Goal: Information Seeking & Learning: Find specific fact

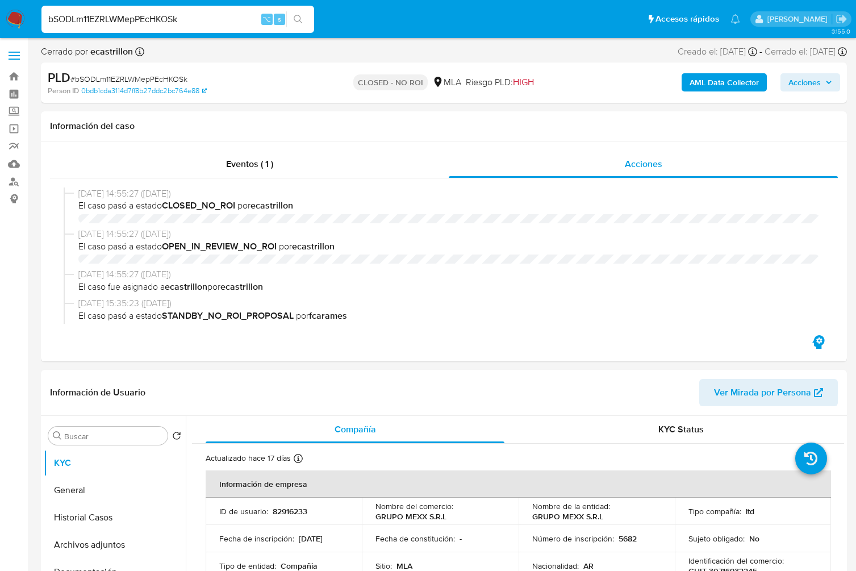
select select "10"
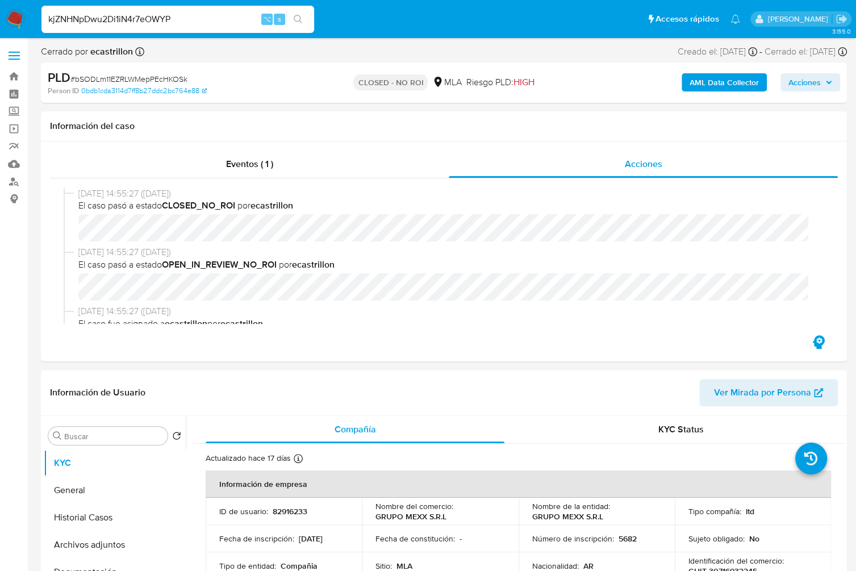
scroll to position [156, 0]
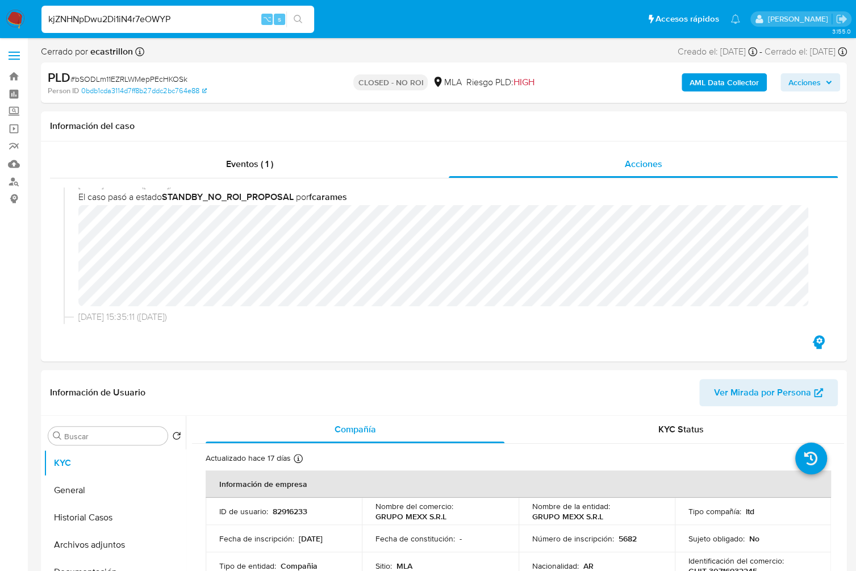
type input "kjZNHNpDwu2Di1iN4r7eOWYP"
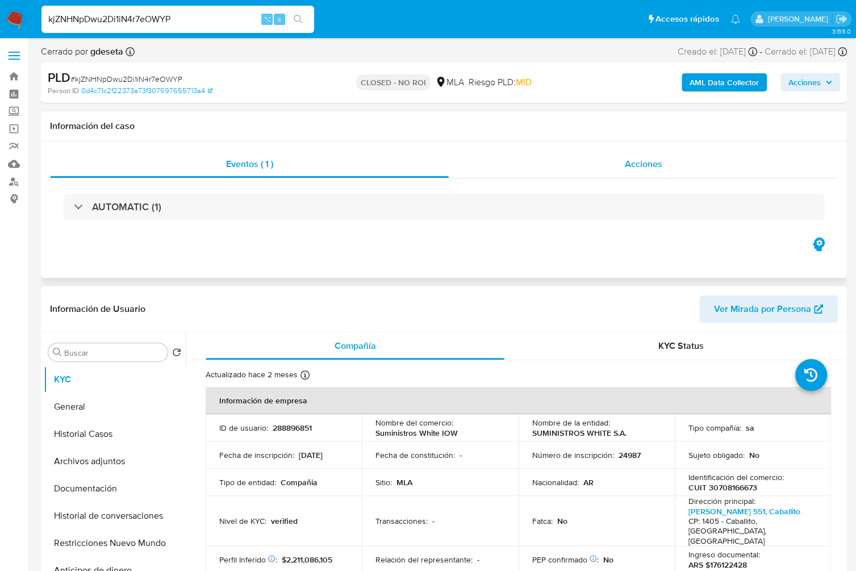
click at [610, 166] on div "Acciones" at bounding box center [643, 164] width 389 height 27
select select "10"
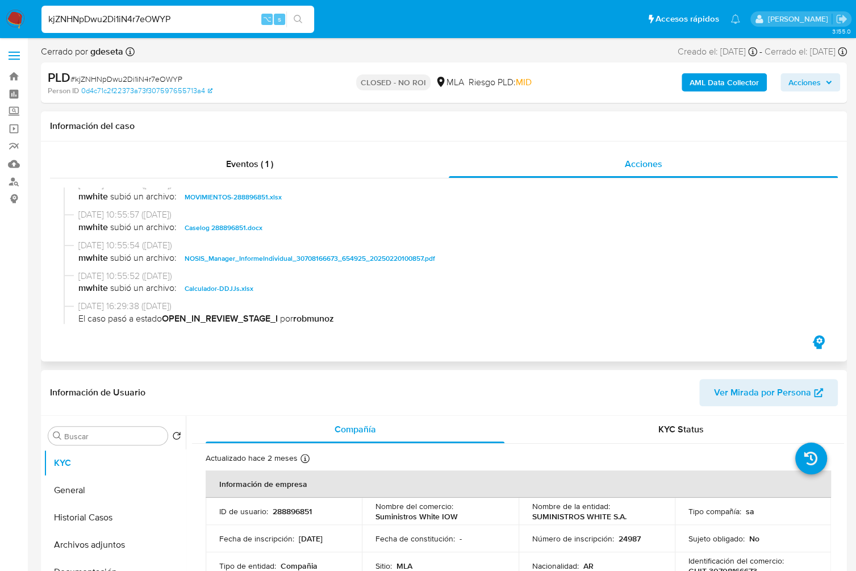
scroll to position [217, 0]
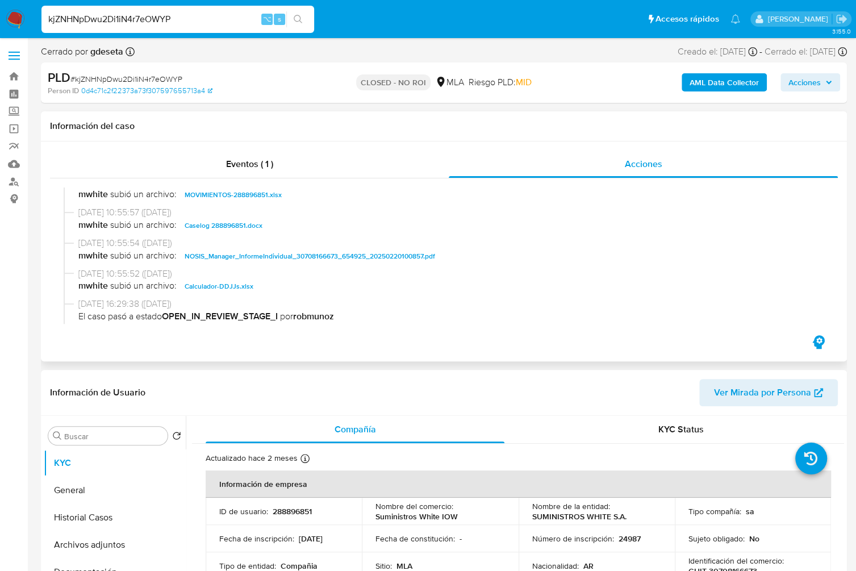
click at [235, 230] on span "Caselog 288896851.docx" at bounding box center [224, 226] width 78 height 14
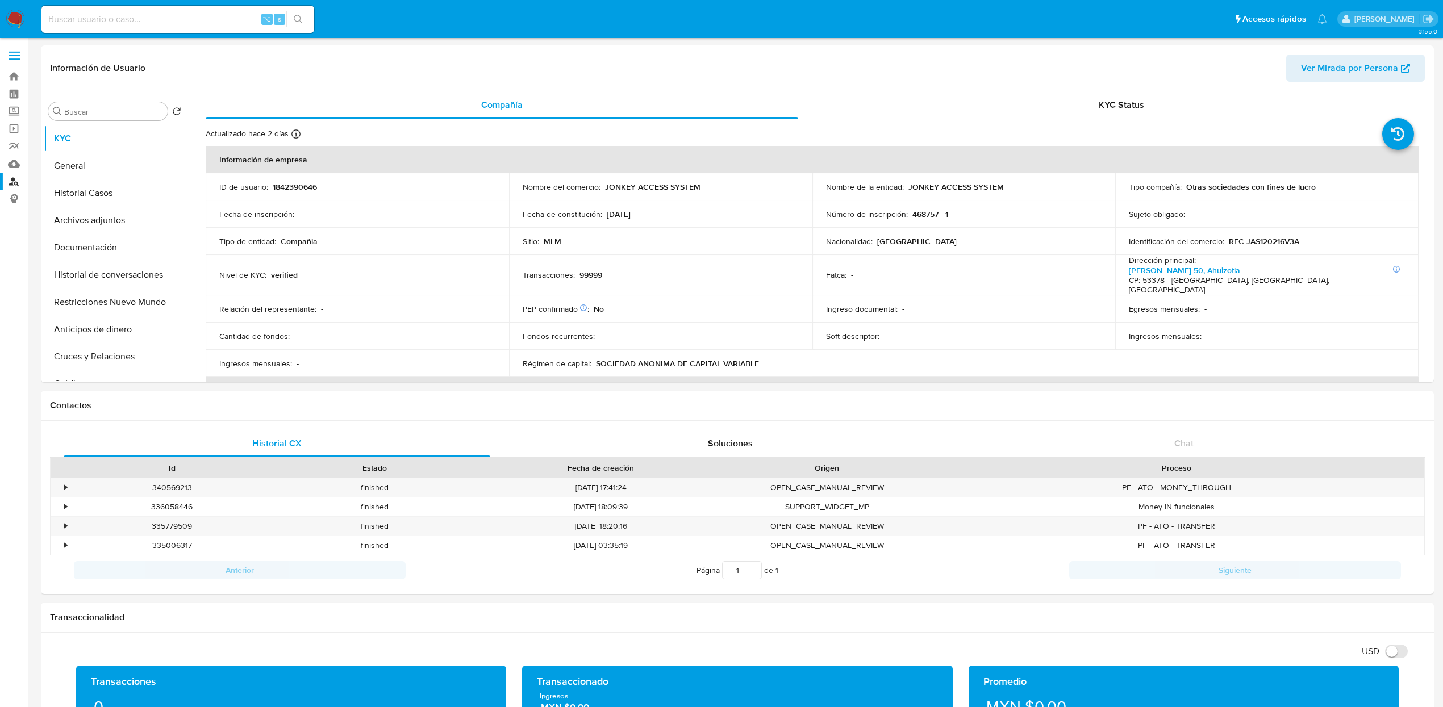
select select "10"
click at [18, 179] on link "Buscador de personas" at bounding box center [67, 182] width 135 height 18
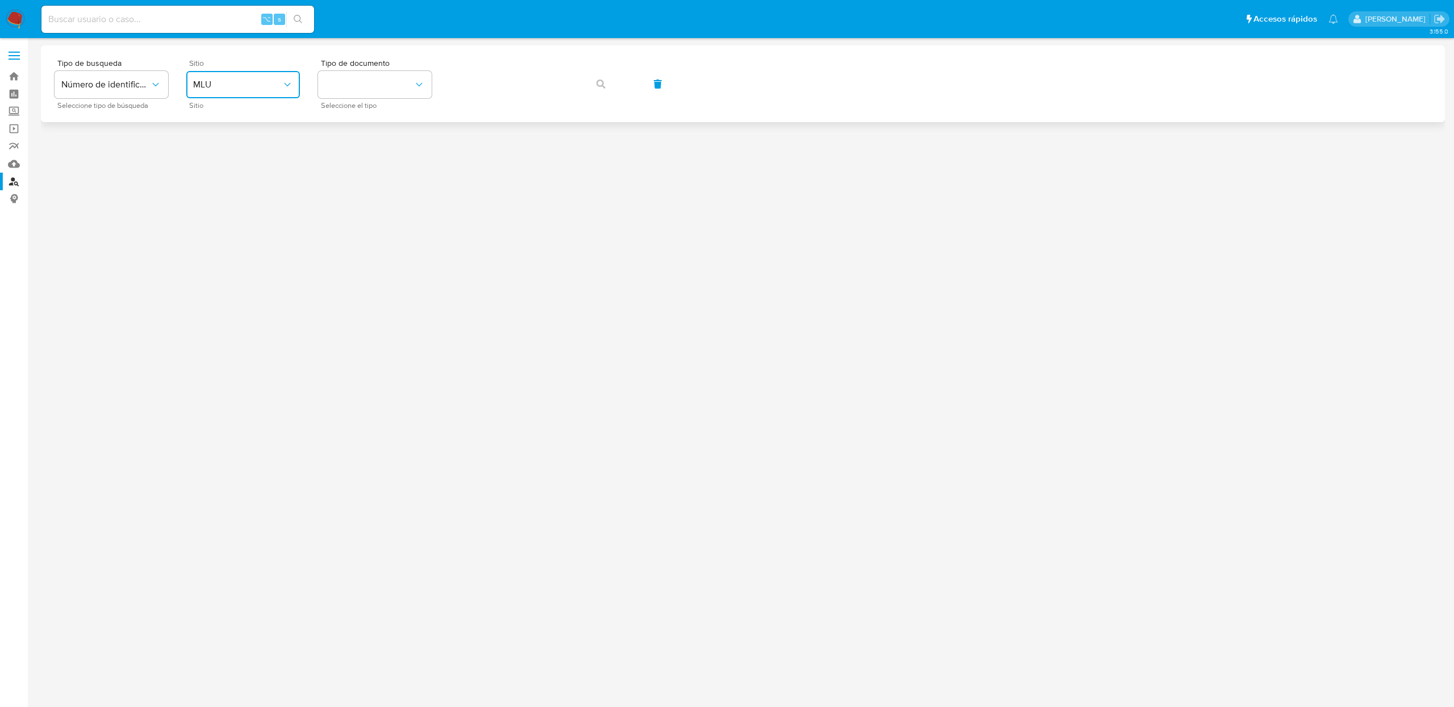
click at [267, 89] on span "MLU" at bounding box center [237, 84] width 89 height 11
click at [236, 143] on div "MLA" at bounding box center [239, 142] width 93 height 27
click at [395, 82] on button "identificationType" at bounding box center [375, 84] width 114 height 27
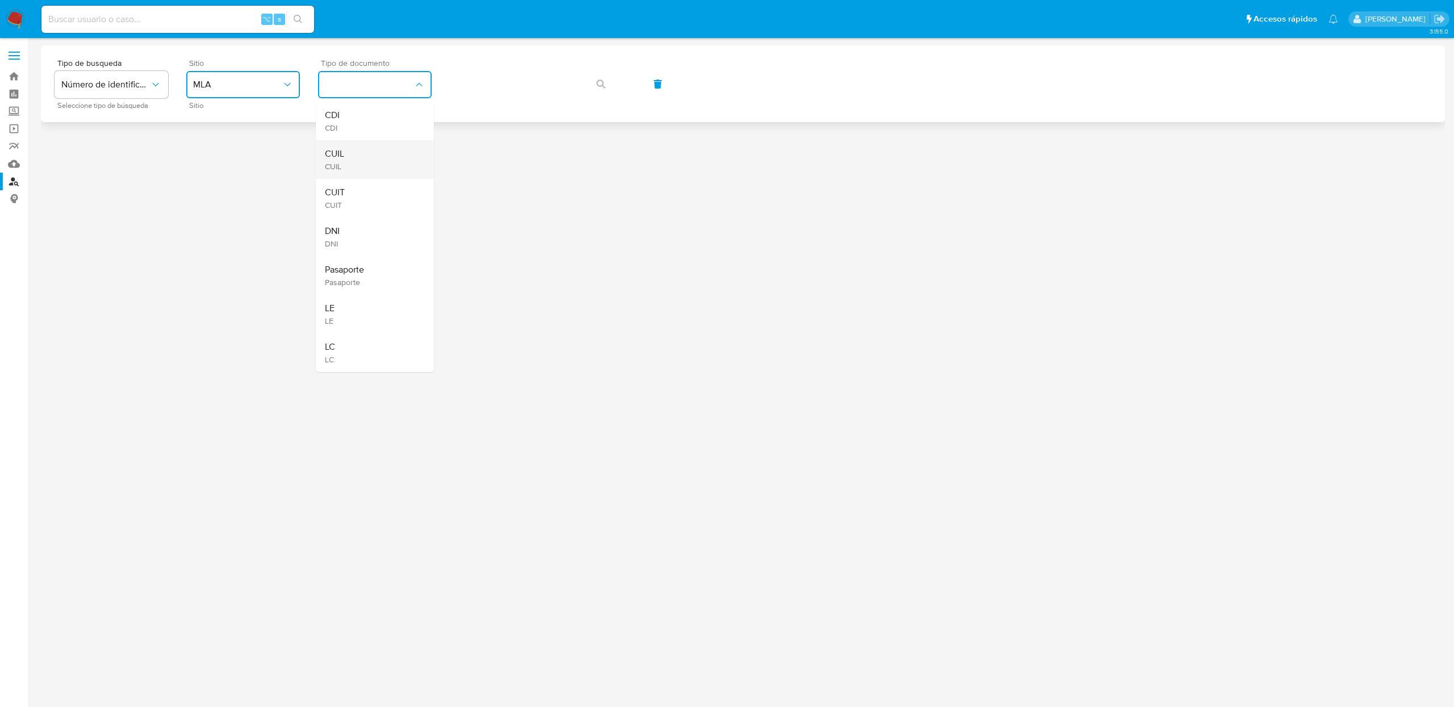
click at [354, 164] on div "CUIL CUIL" at bounding box center [371, 159] width 93 height 39
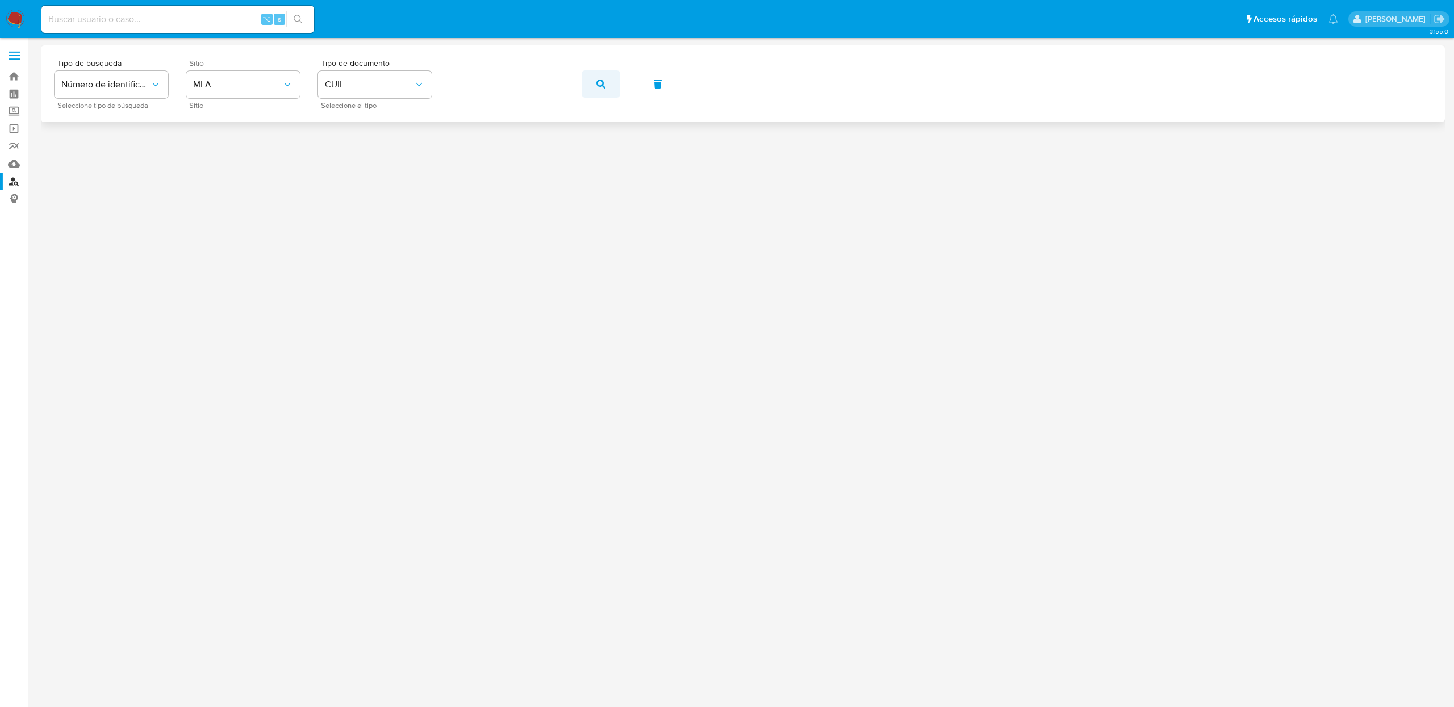
click at [587, 93] on button "button" at bounding box center [601, 83] width 39 height 27
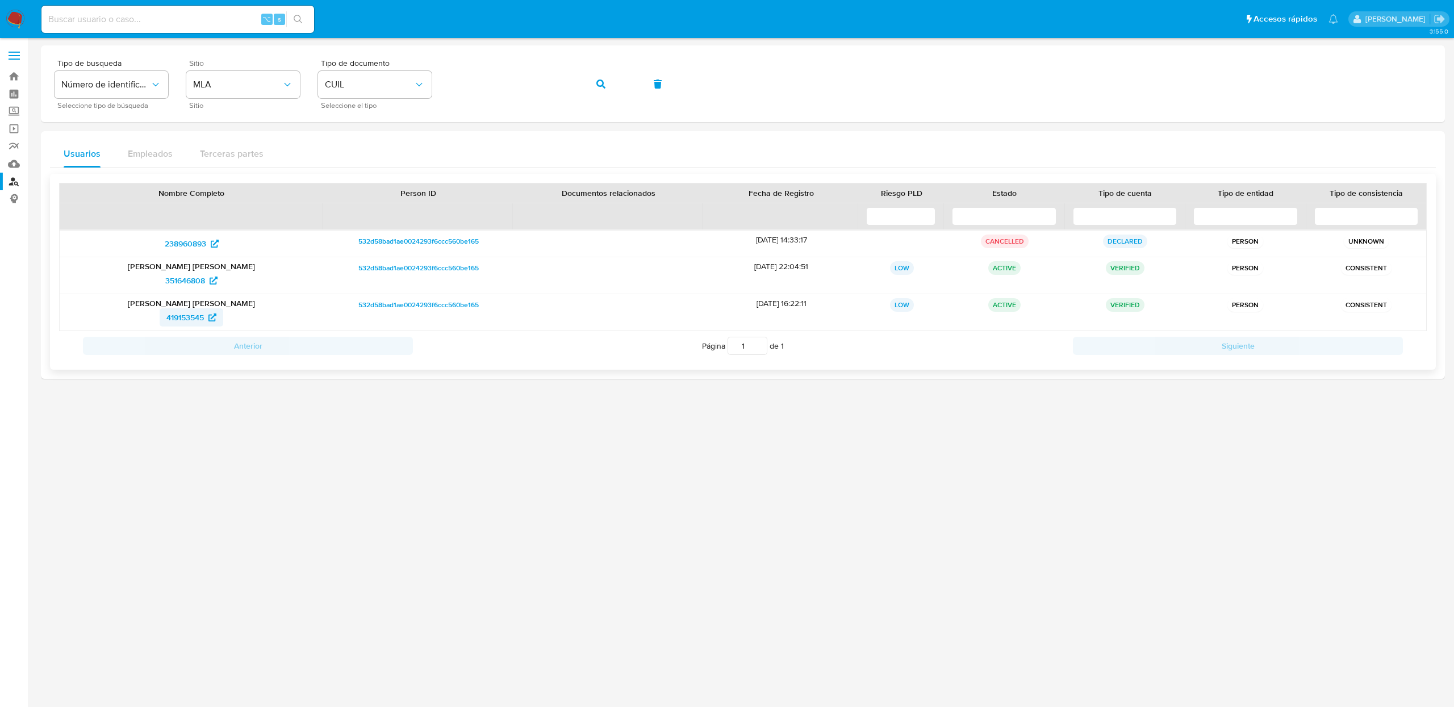
click at [175, 310] on span "419153545" at bounding box center [184, 317] width 37 height 18
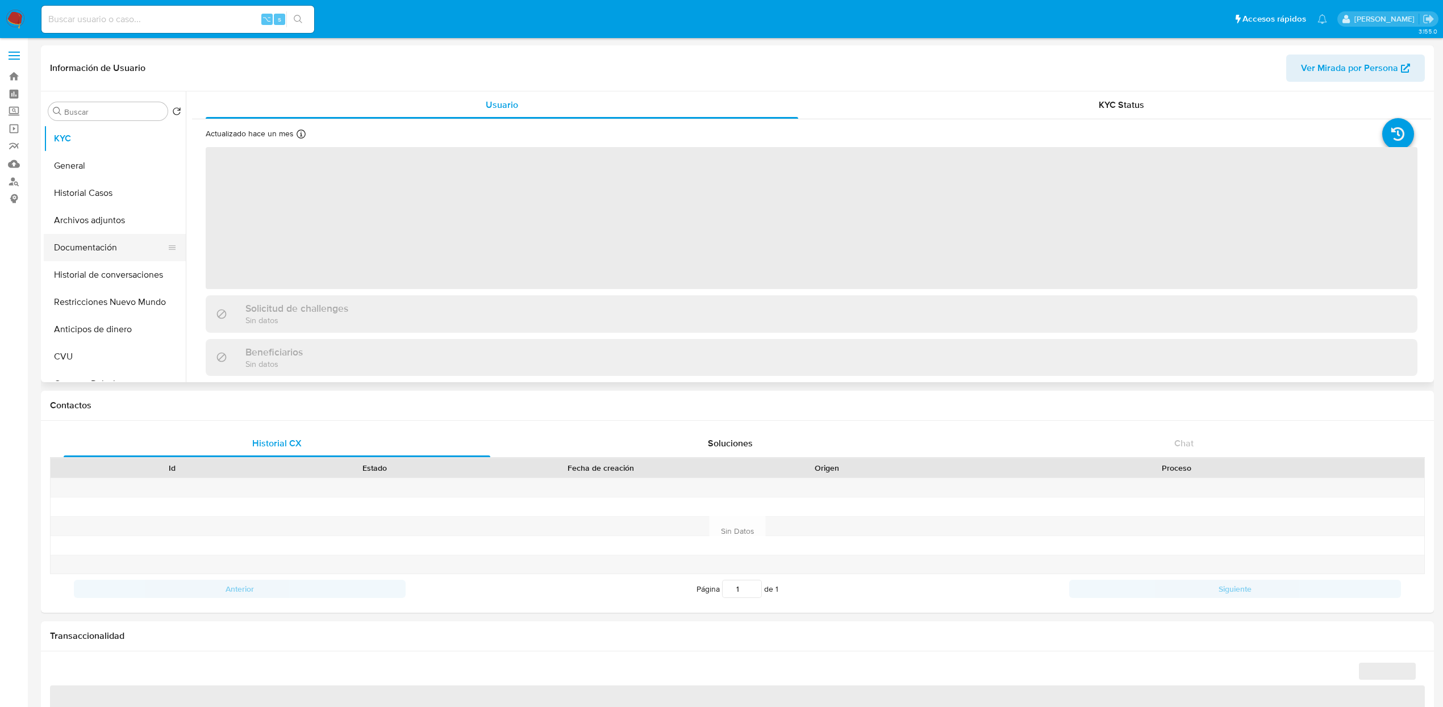
click at [74, 249] on button "Documentación" at bounding box center [110, 247] width 133 height 27
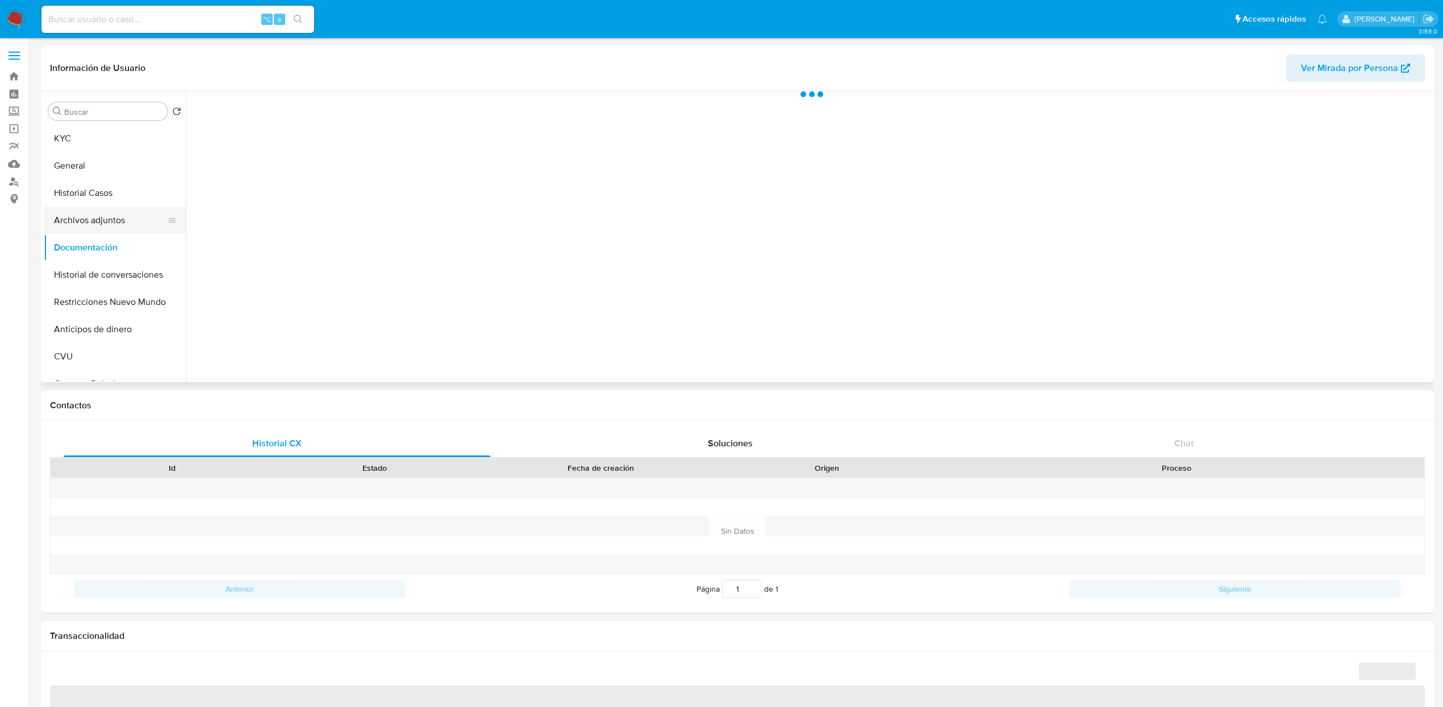
select select "10"
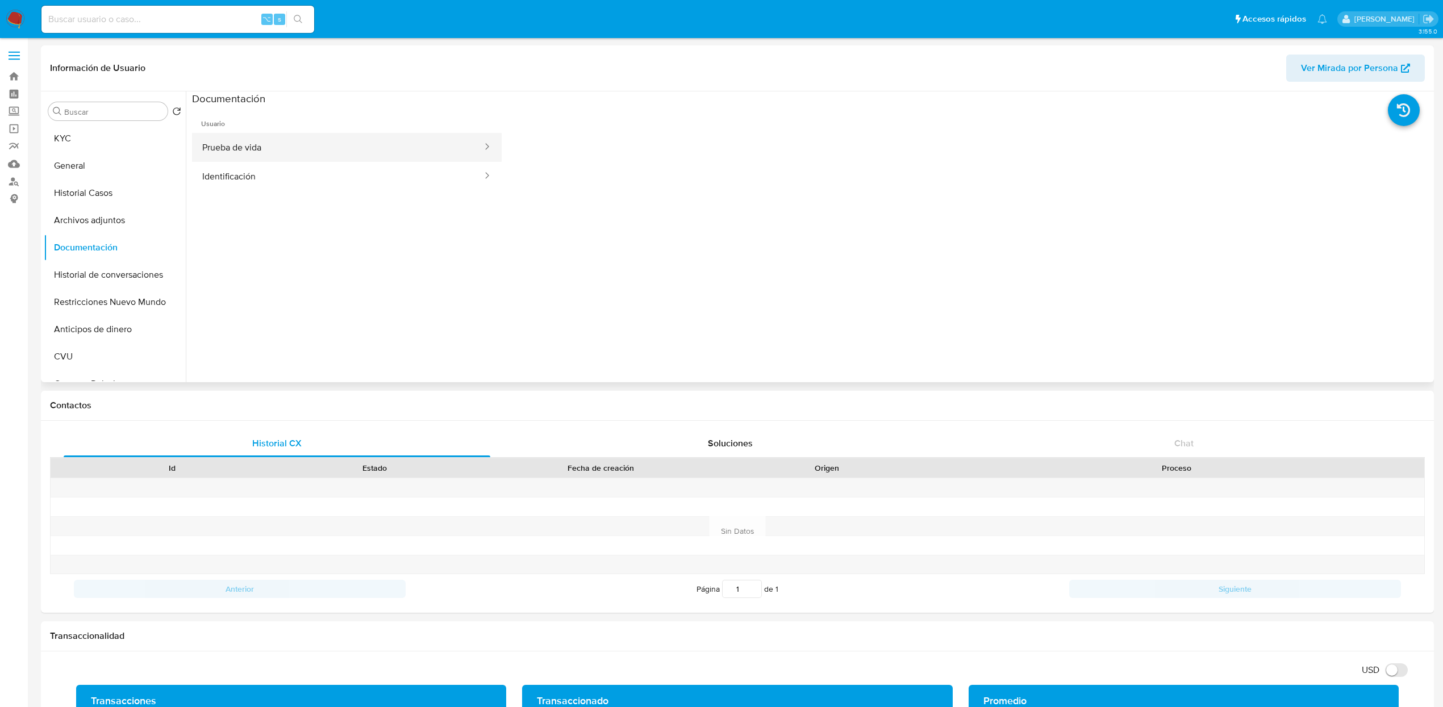
click at [311, 157] on button "Prueba de vida" at bounding box center [337, 147] width 291 height 29
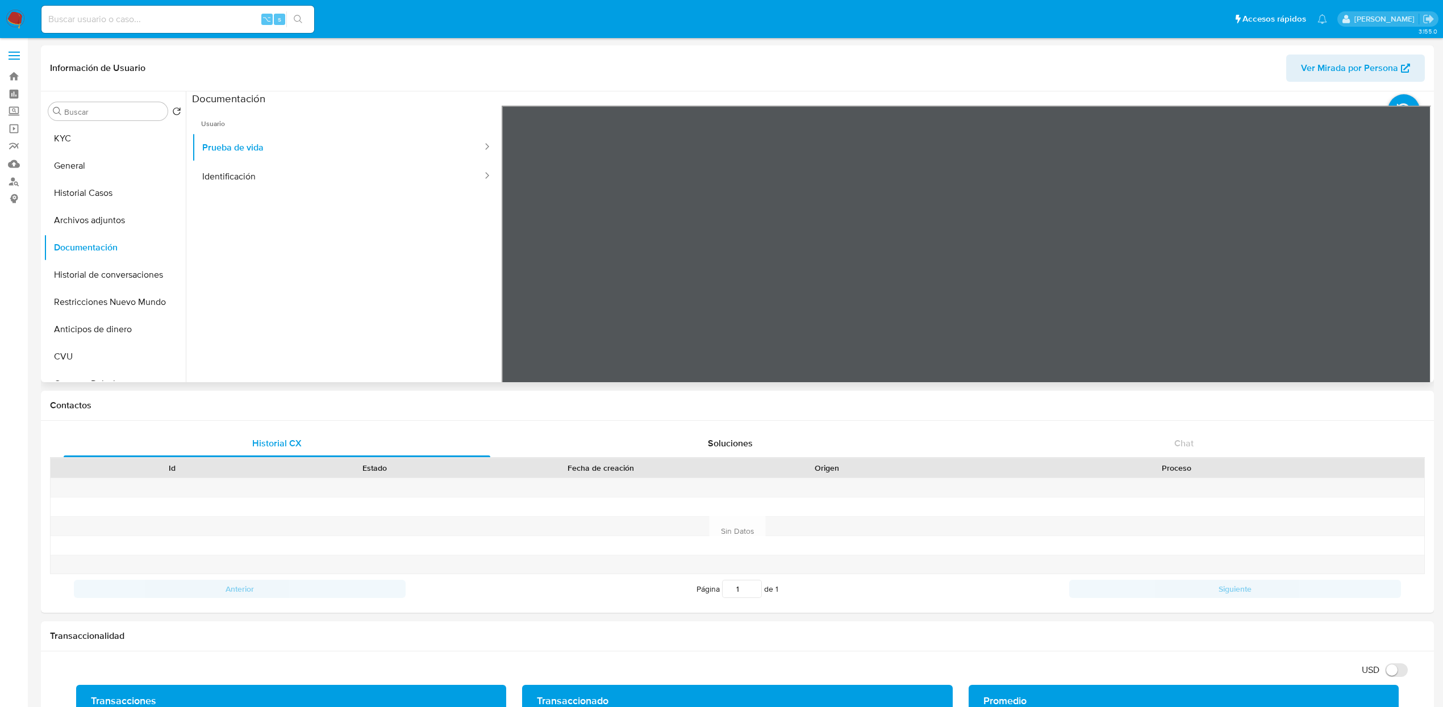
click at [1392, 74] on span "Ver Mirada por Persona" at bounding box center [1349, 68] width 97 height 27
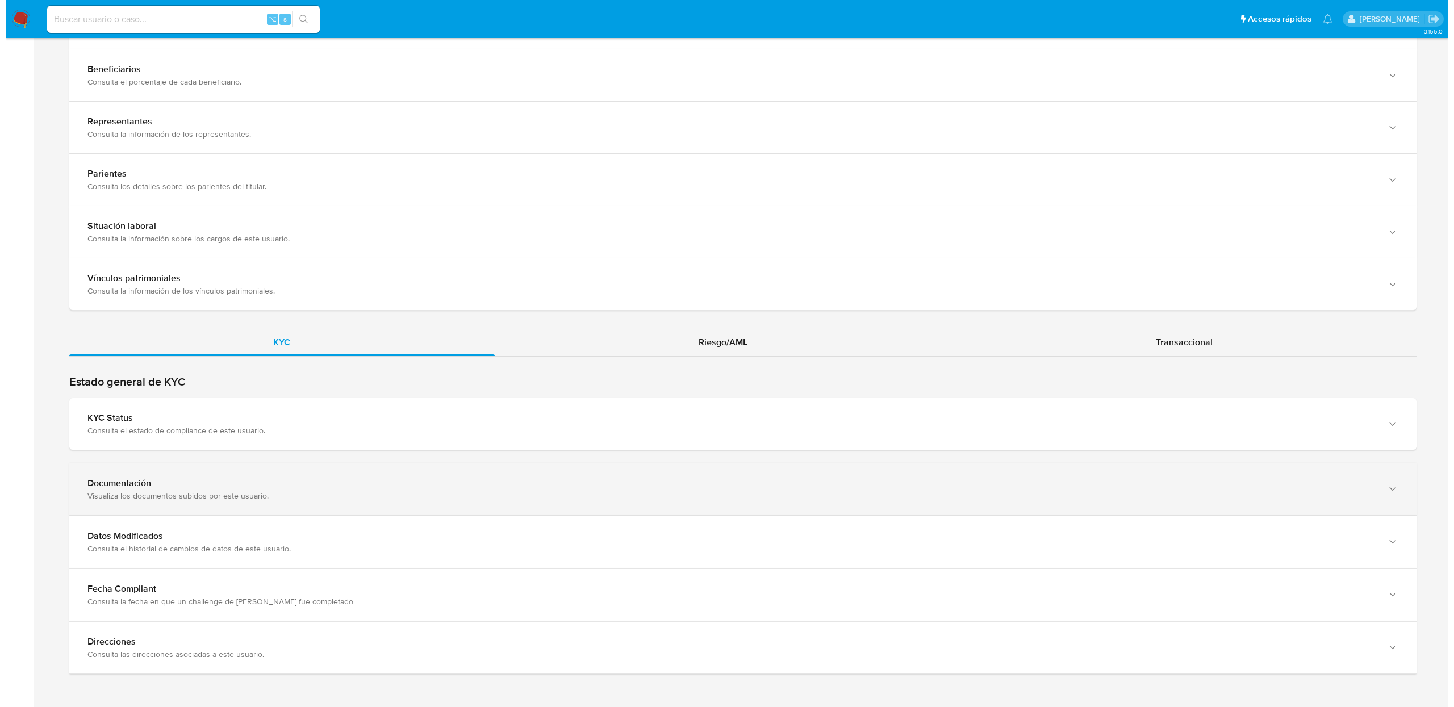
scroll to position [773, 0]
click at [144, 485] on div "Documentación" at bounding box center [726, 481] width 1288 height 11
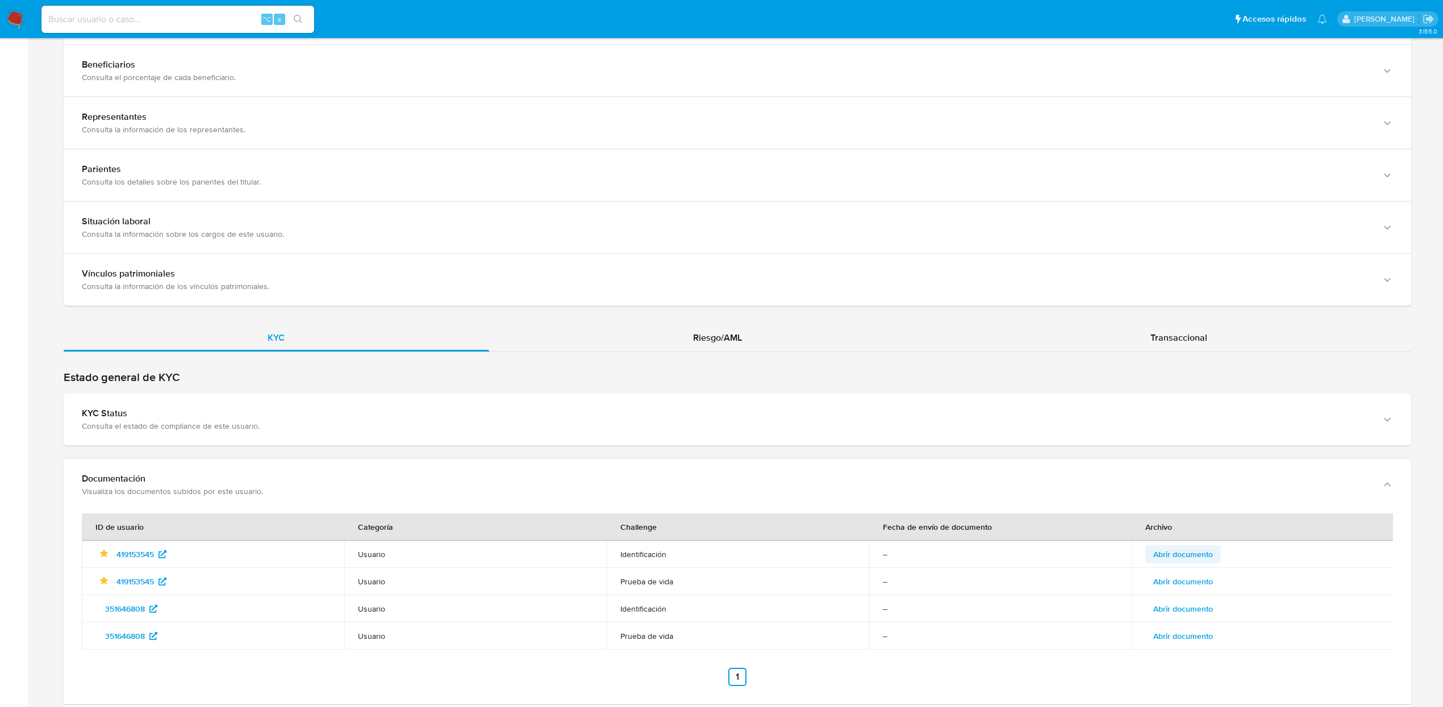
click at [1181, 556] on span "Abrir documento" at bounding box center [1183, 554] width 60 height 16
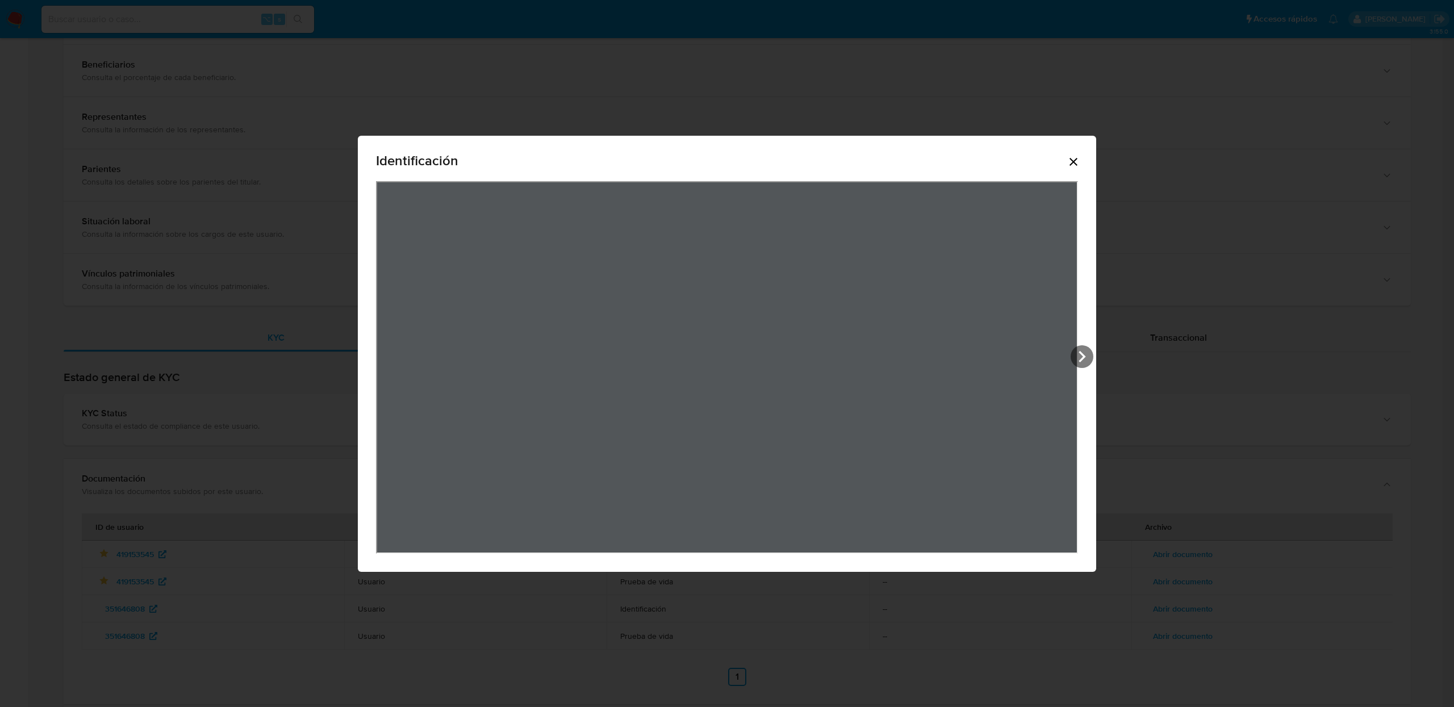
click at [1077, 162] on icon "Cerrar" at bounding box center [1074, 162] width 14 height 14
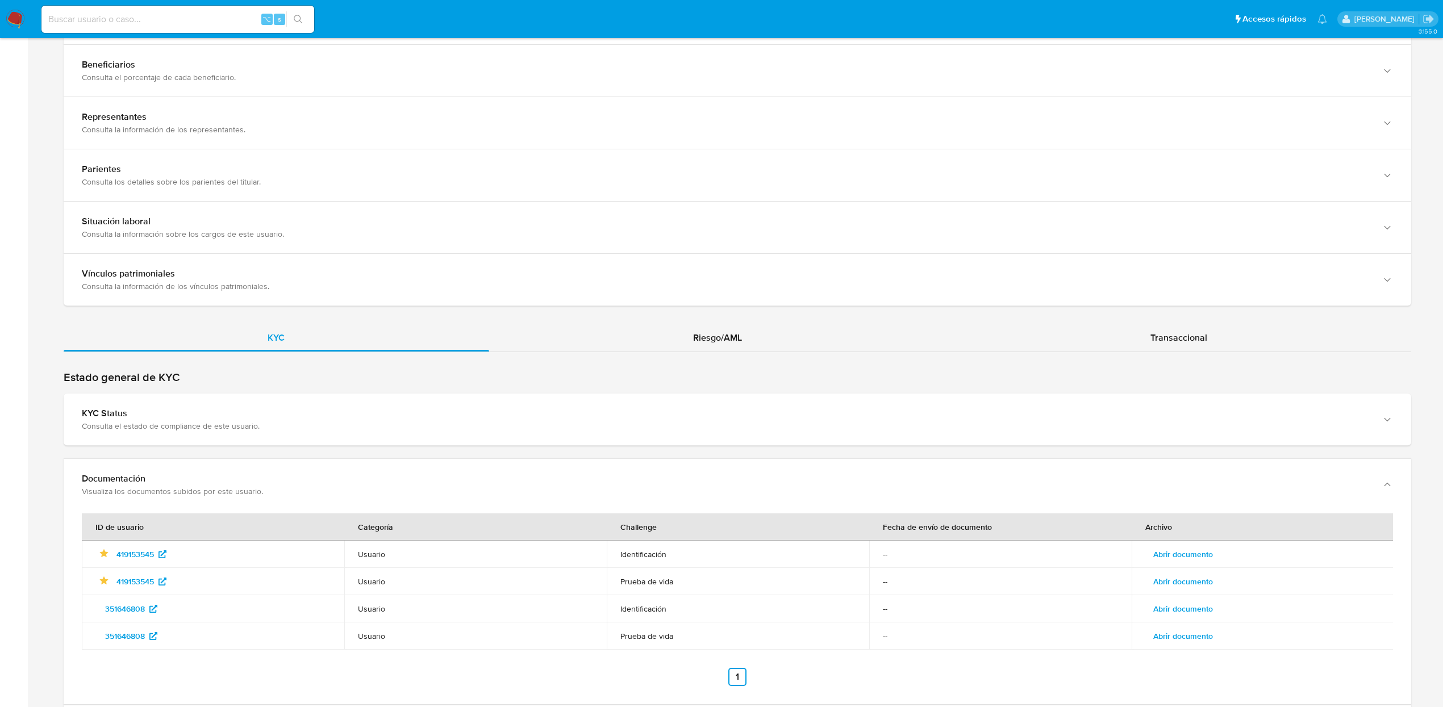
click at [1188, 589] on span "Abrir documento" at bounding box center [1183, 582] width 60 height 16
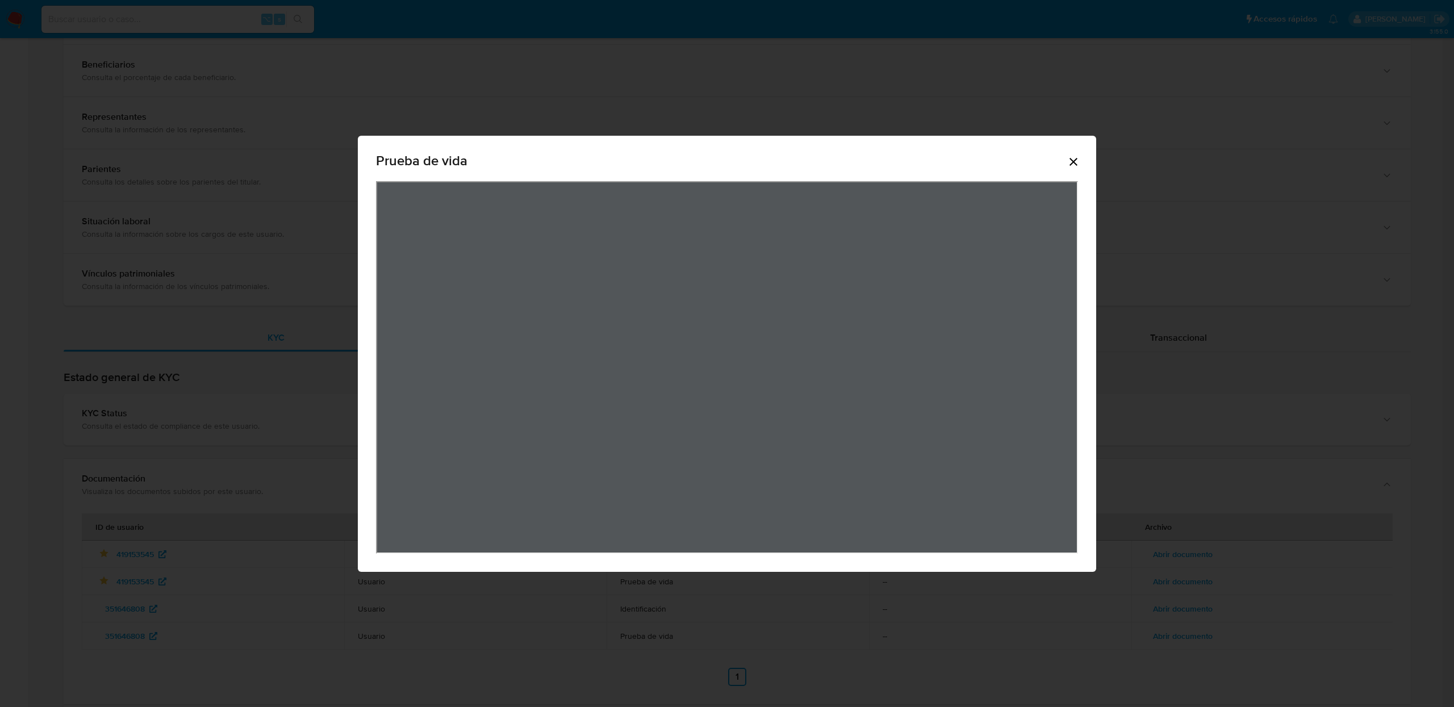
click at [1067, 162] on icon "Cerrar" at bounding box center [1074, 162] width 14 height 14
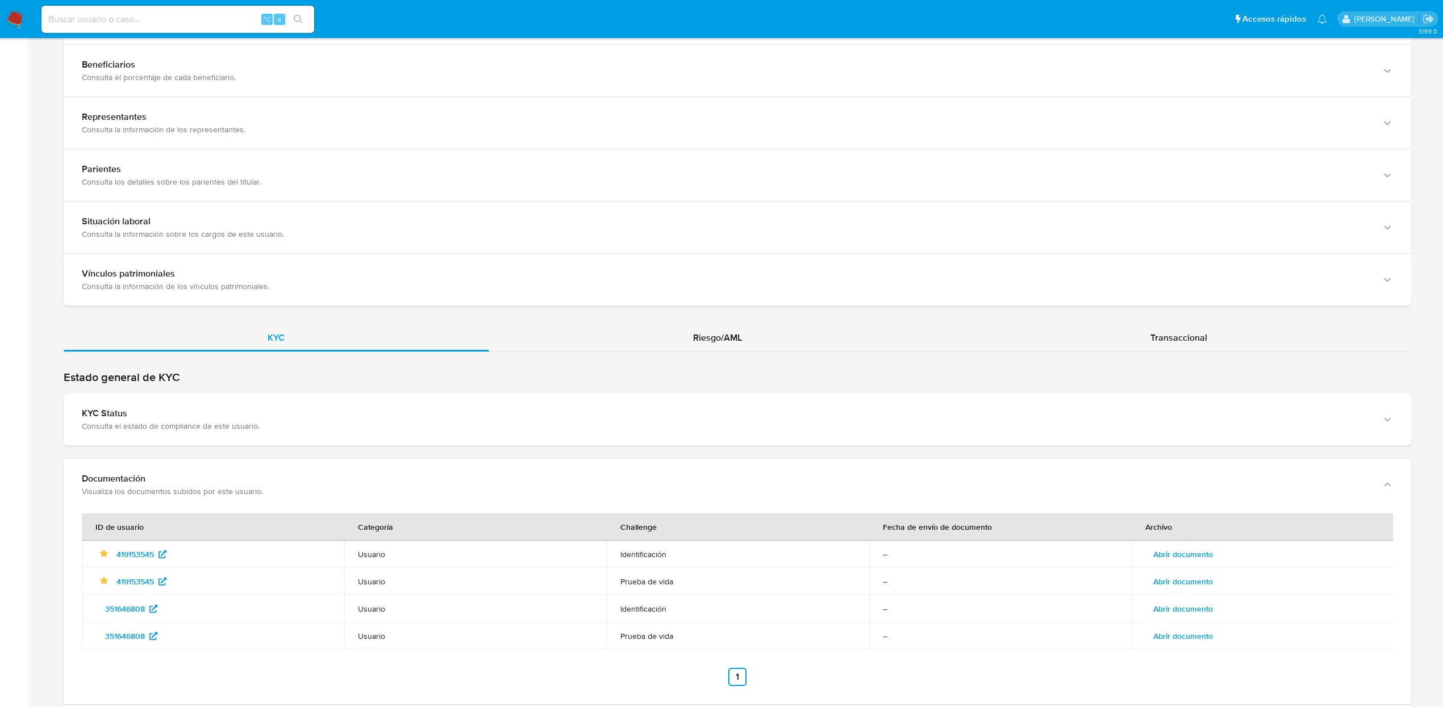
click at [1199, 640] on span "Abrir documento" at bounding box center [1183, 636] width 60 height 16
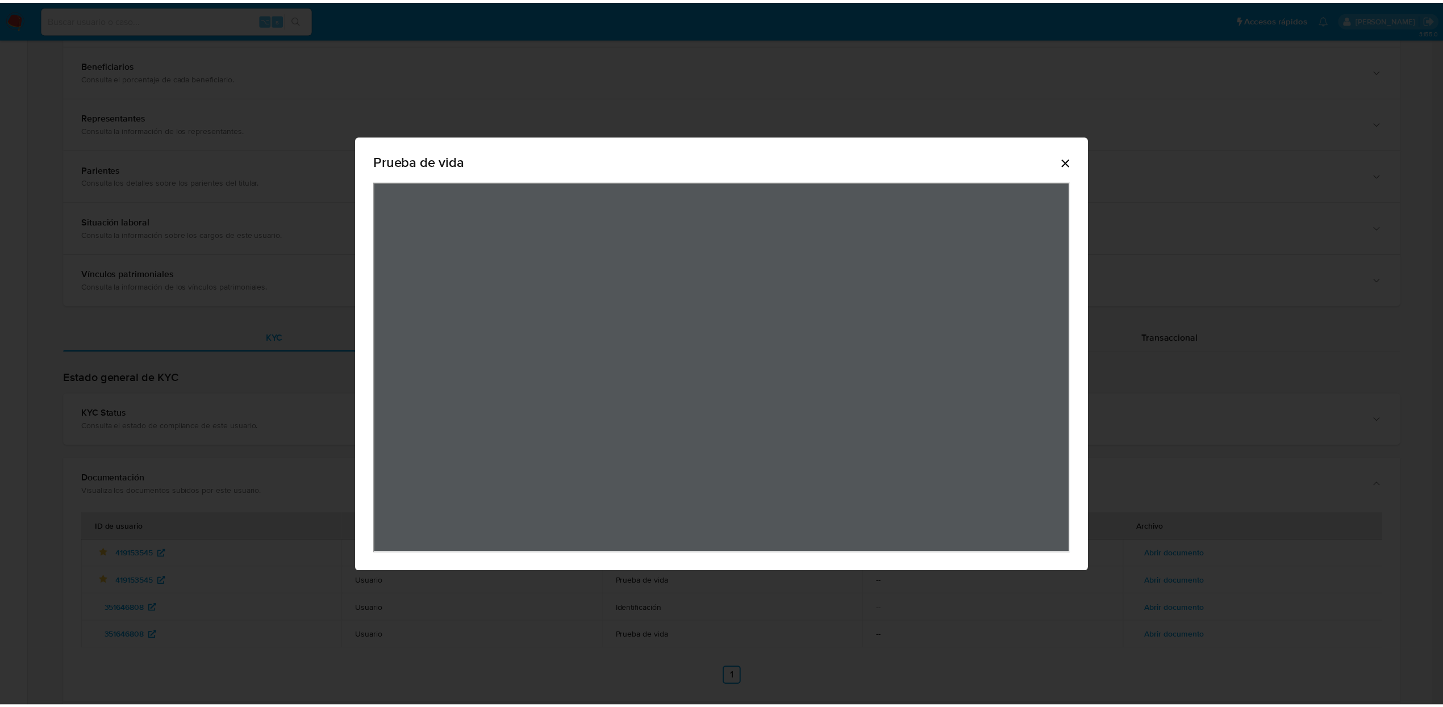
scroll to position [35, 0]
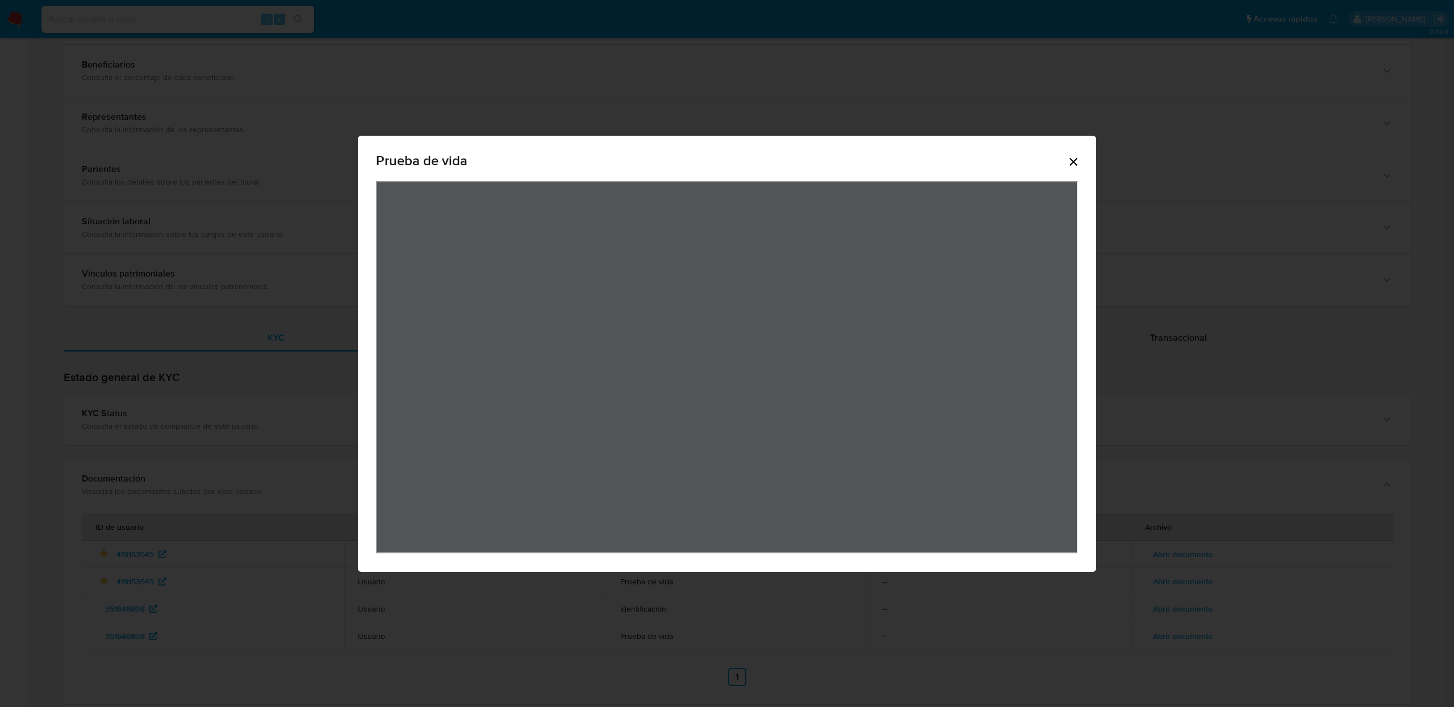
click at [1076, 165] on icon "Cerrar" at bounding box center [1074, 162] width 8 height 8
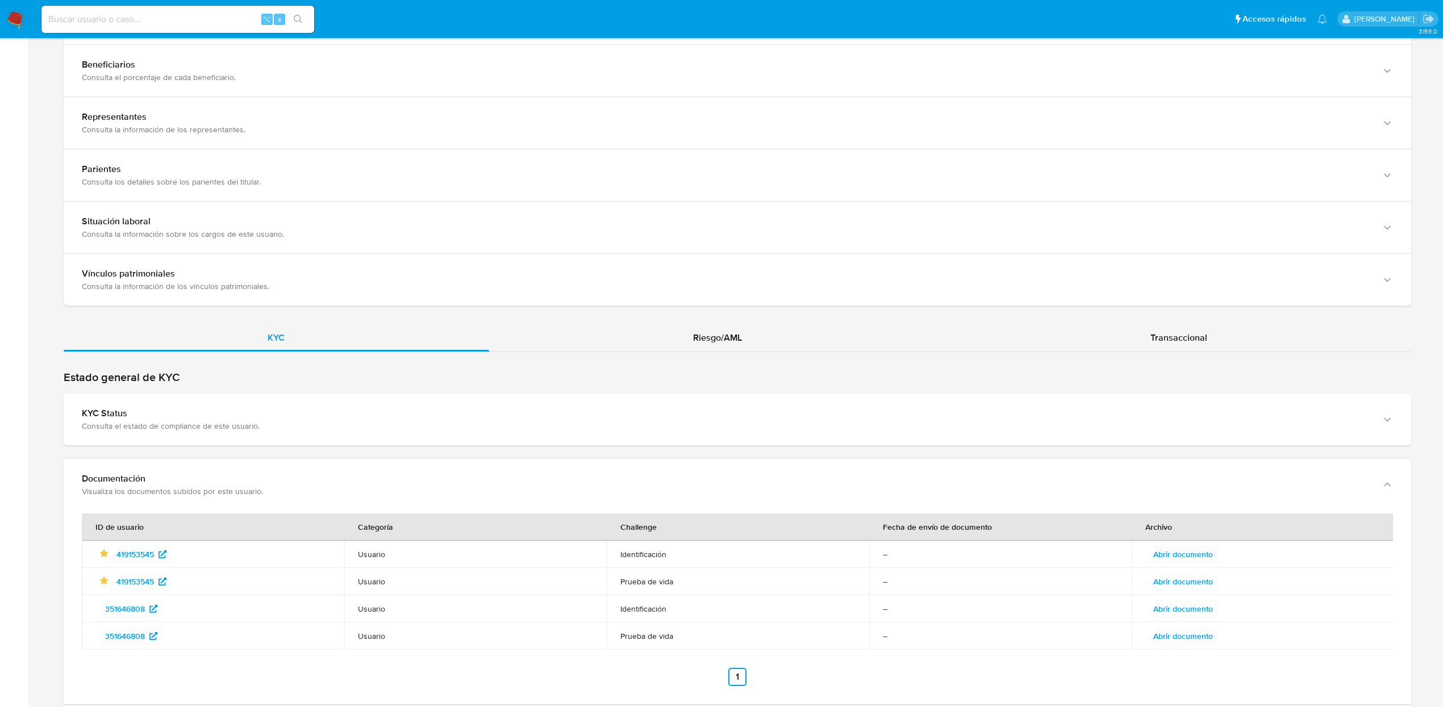
scroll to position [966, 0]
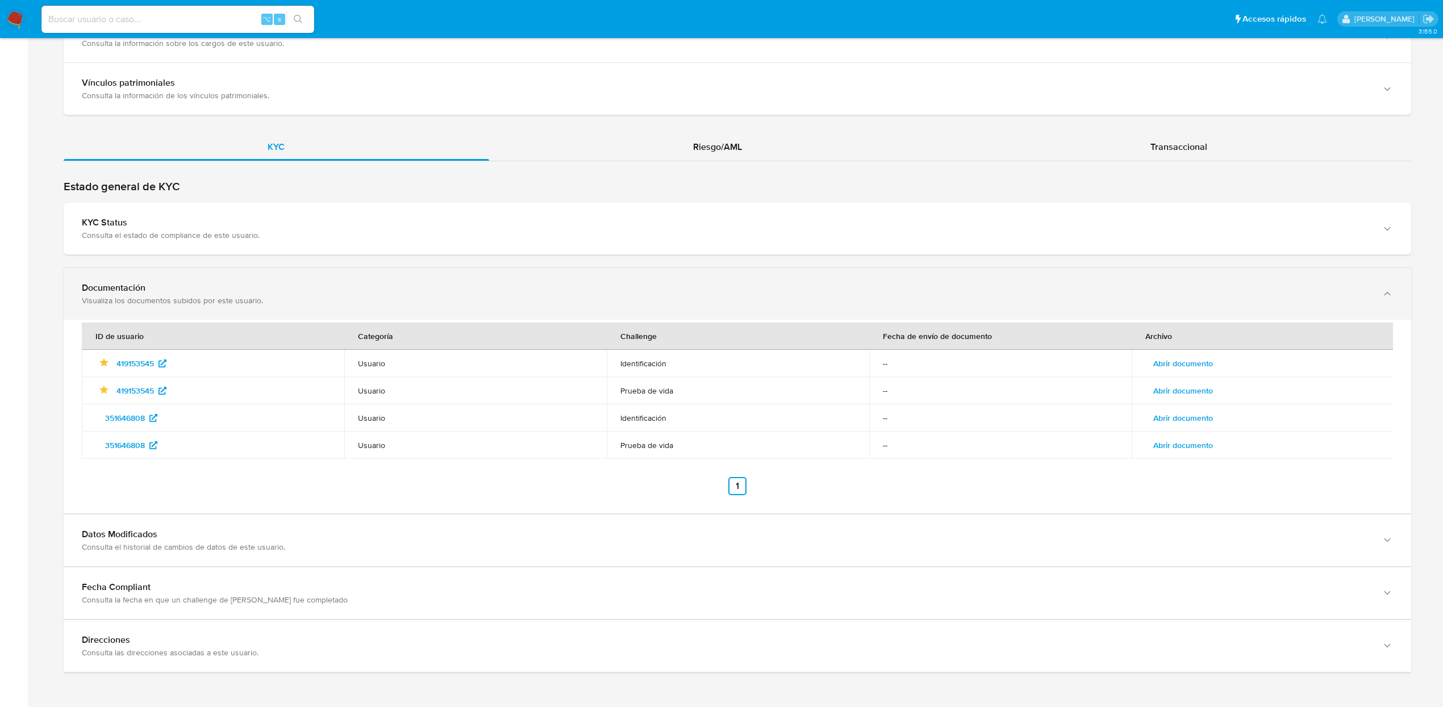
click at [117, 290] on div "Documentación" at bounding box center [726, 287] width 1288 height 11
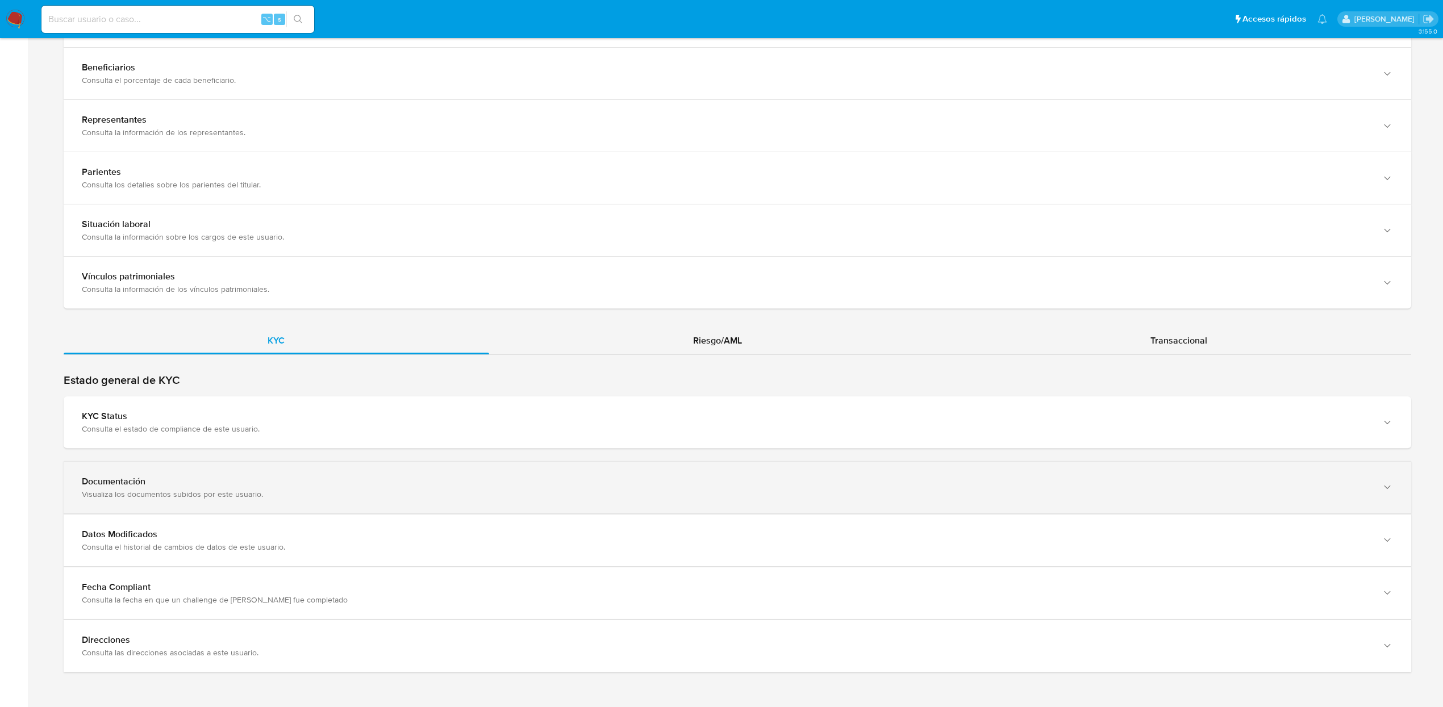
scroll to position [773, 0]
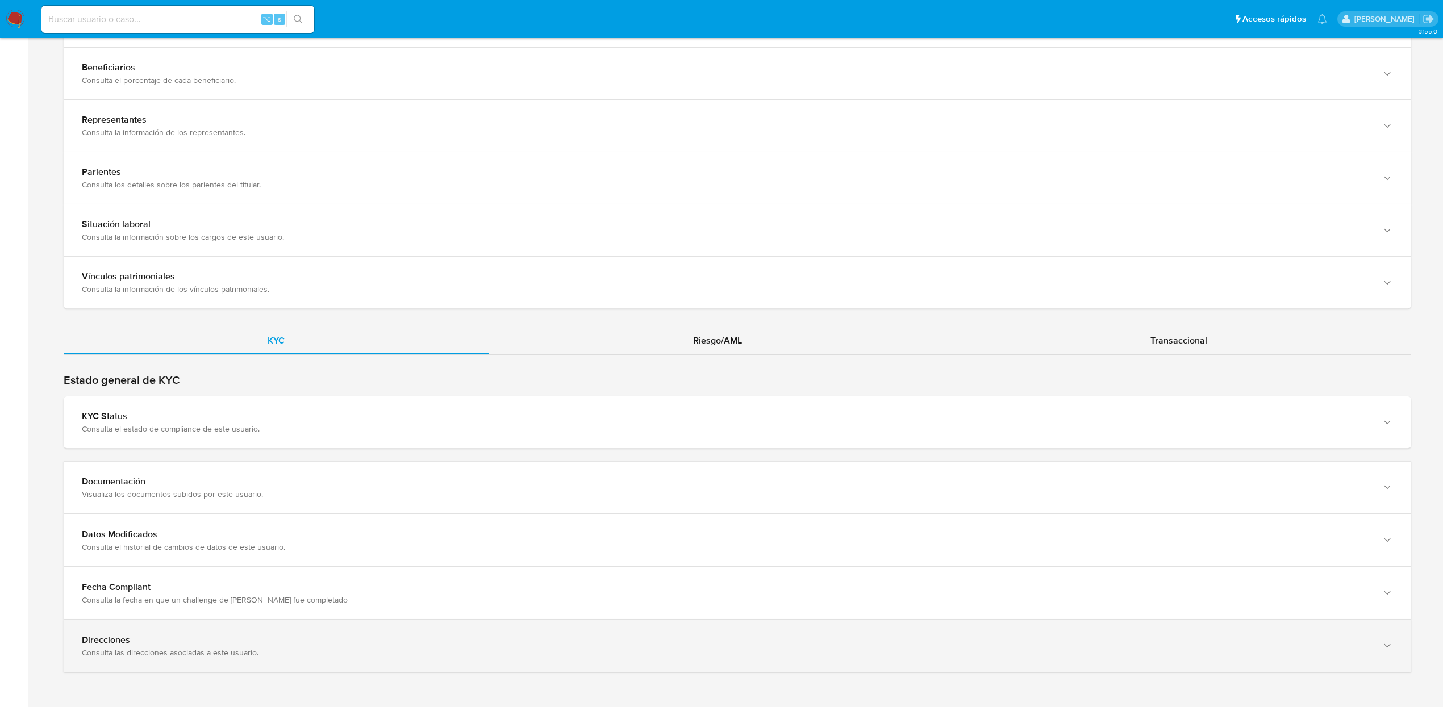
click at [158, 654] on div "Consulta las direcciones asociadas a este usuario." at bounding box center [726, 653] width 1288 height 10
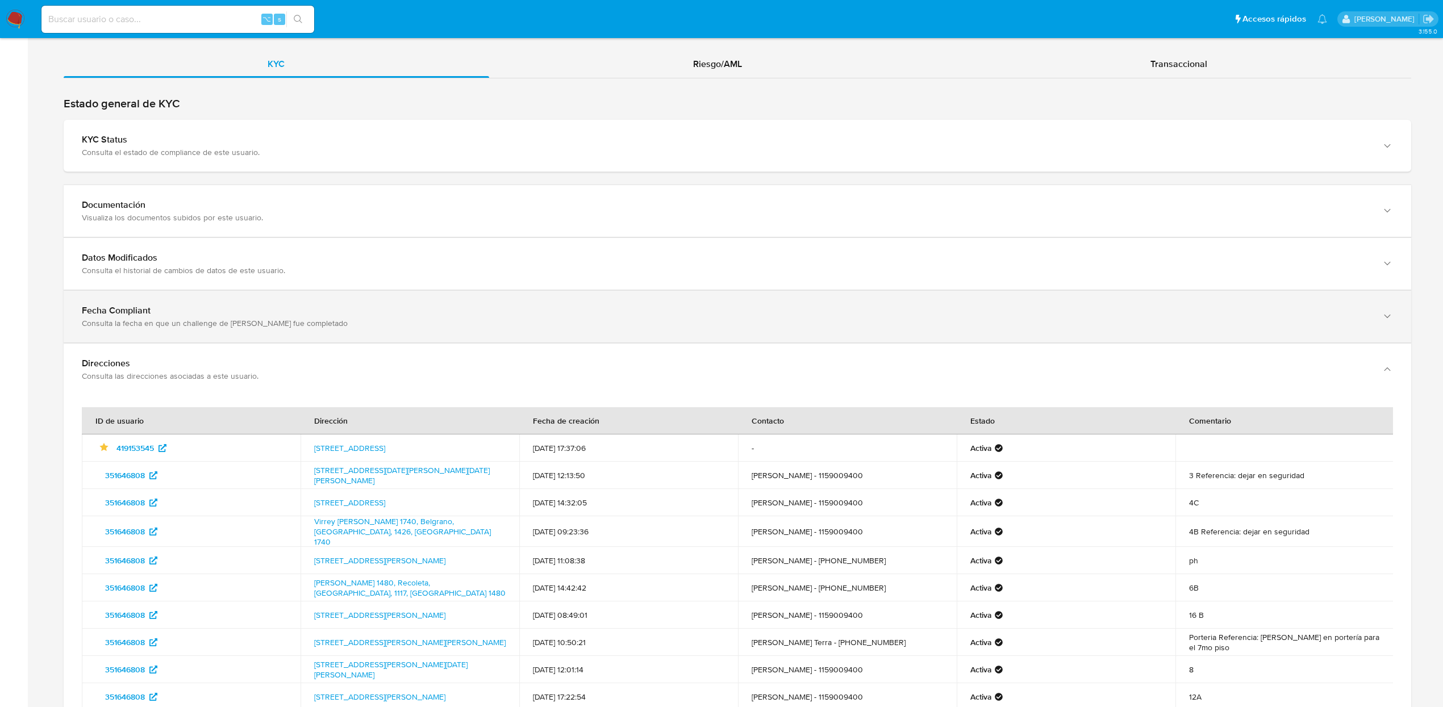
scroll to position [1148, 0]
